Goal: Information Seeking & Learning: Learn about a topic

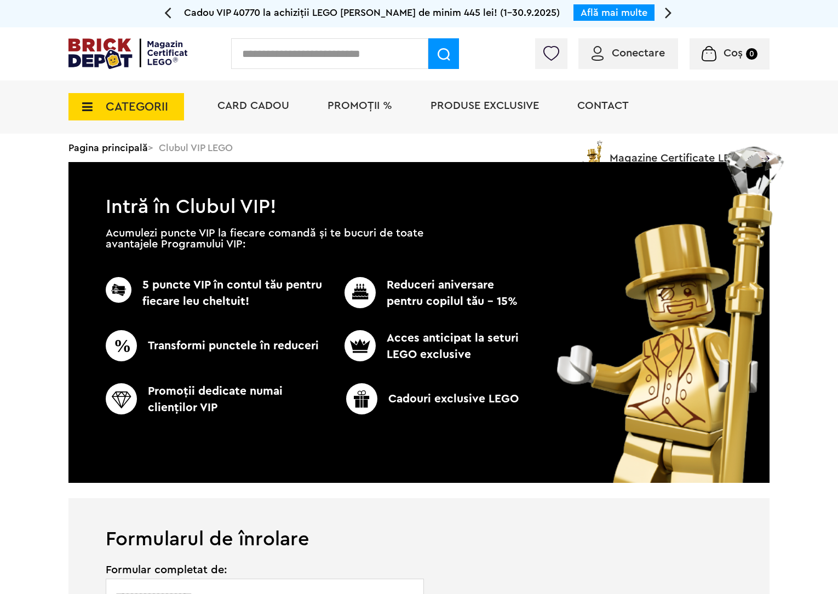
click at [333, 107] on span "PROMOȚII %" at bounding box center [360, 105] width 65 height 11
